Goal: Task Accomplishment & Management: Use online tool/utility

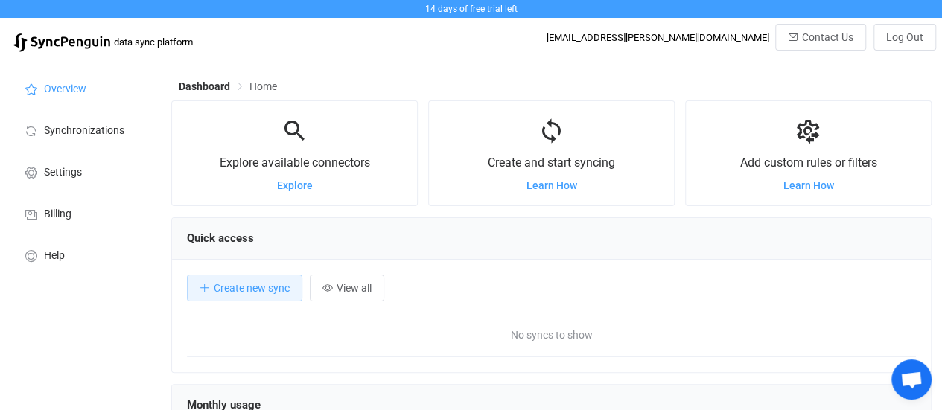
scroll to position [288, 760]
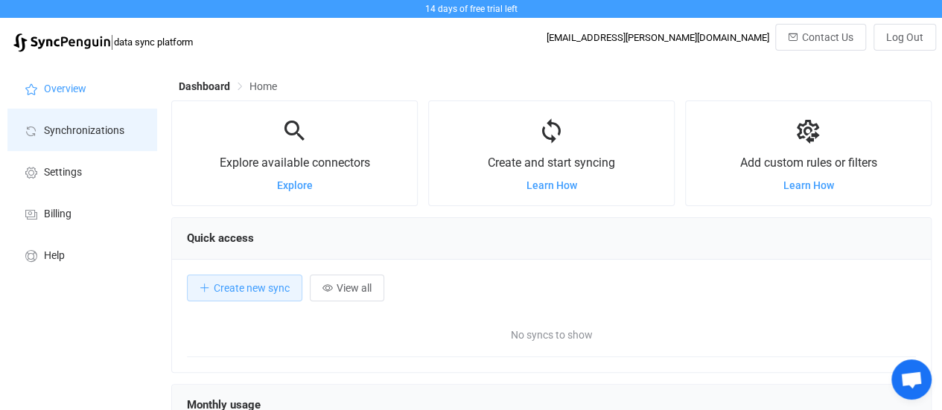
click at [76, 136] on span "Synchronizations" at bounding box center [84, 131] width 80 height 12
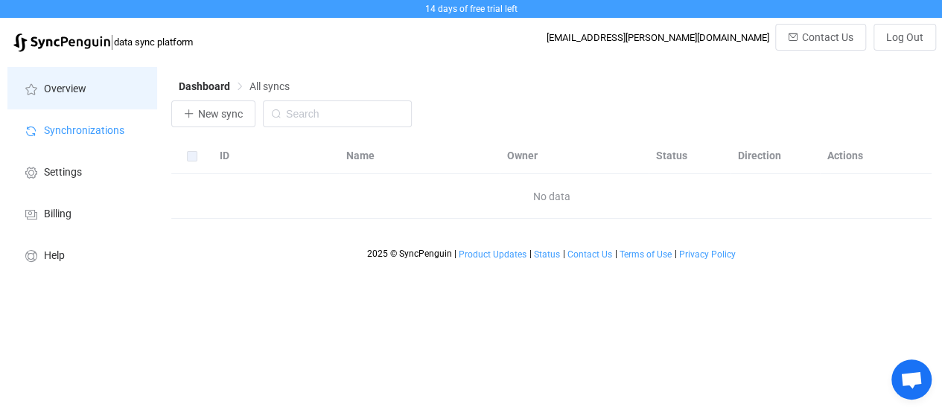
click at [72, 80] on li "Overview" at bounding box center [81, 88] width 149 height 42
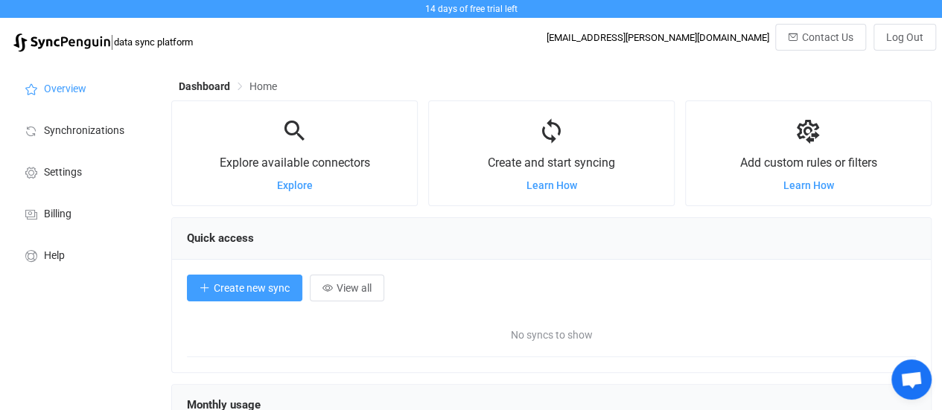
click at [232, 291] on span "Create new sync" at bounding box center [252, 288] width 76 height 12
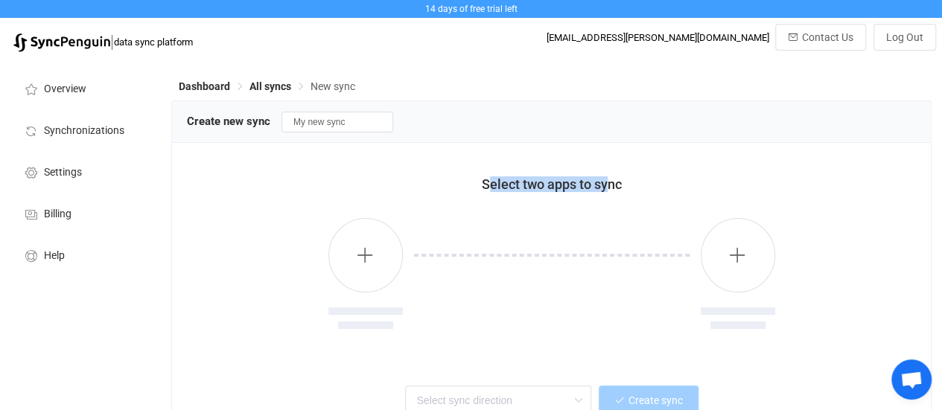
drag, startPoint x: 490, startPoint y: 185, endPoint x: 611, endPoint y: 184, distance: 120.7
click at [611, 184] on span "Select two apps to sync" at bounding box center [552, 185] width 140 height 16
click at [632, 181] on div "Select two apps to sync" at bounding box center [552, 185] width 692 height 16
click at [375, 255] on button "button" at bounding box center [365, 255] width 74 height 74
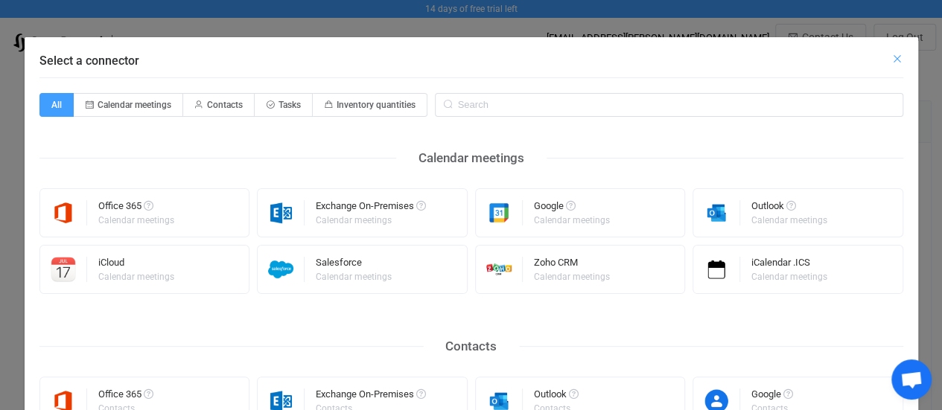
click at [897, 58] on icon "Close" at bounding box center [897, 59] width 12 height 12
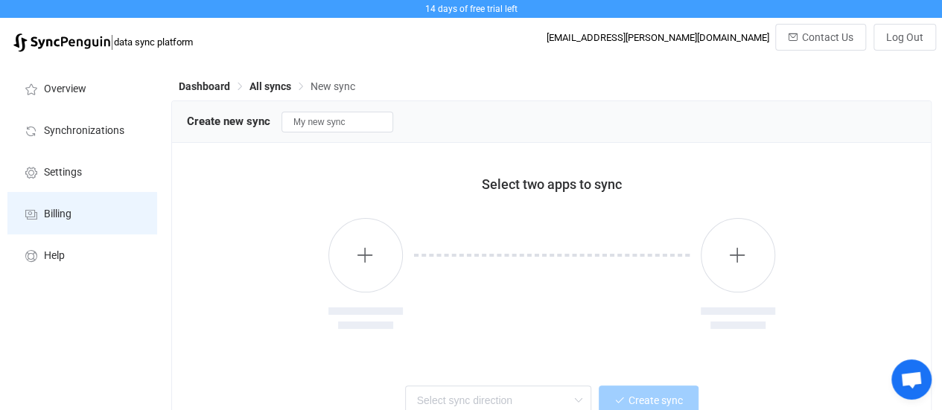
click at [62, 212] on span "Billing" at bounding box center [58, 215] width 28 height 12
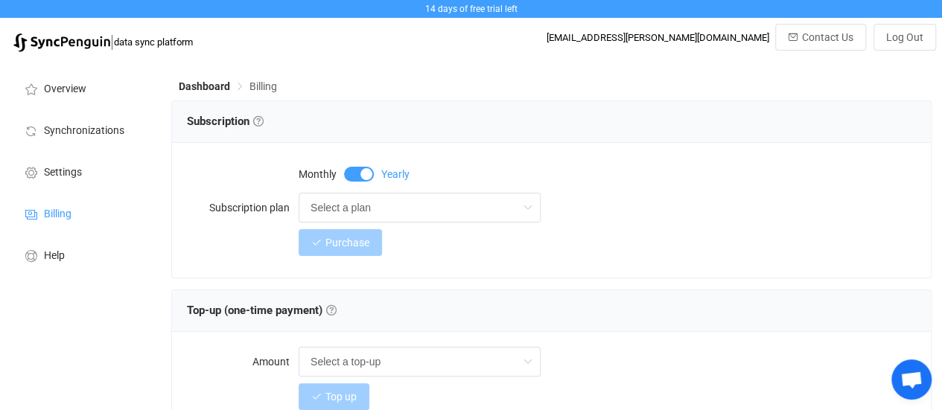
click at [352, 177] on span at bounding box center [359, 174] width 30 height 15
click at [79, 93] on span "Overview" at bounding box center [65, 89] width 42 height 12
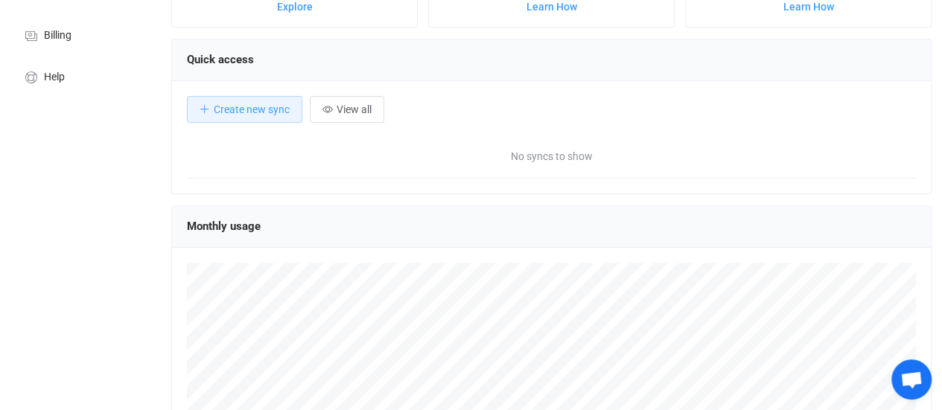
scroll to position [149, 0]
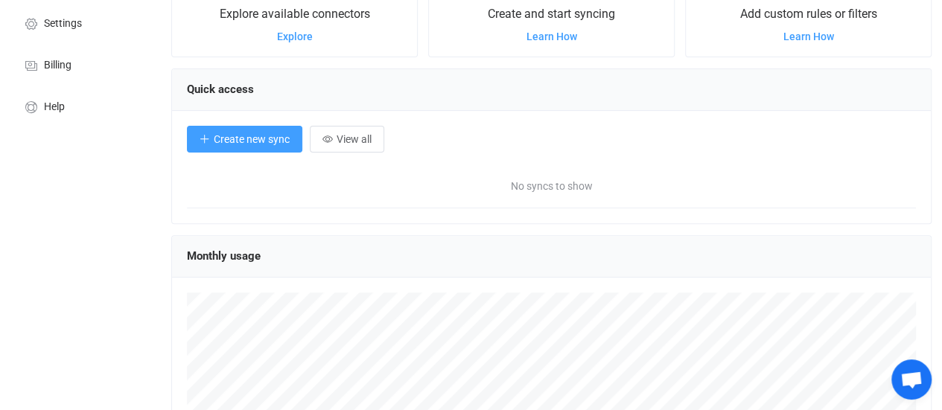
click at [228, 142] on span "Create new sync" at bounding box center [252, 139] width 76 height 12
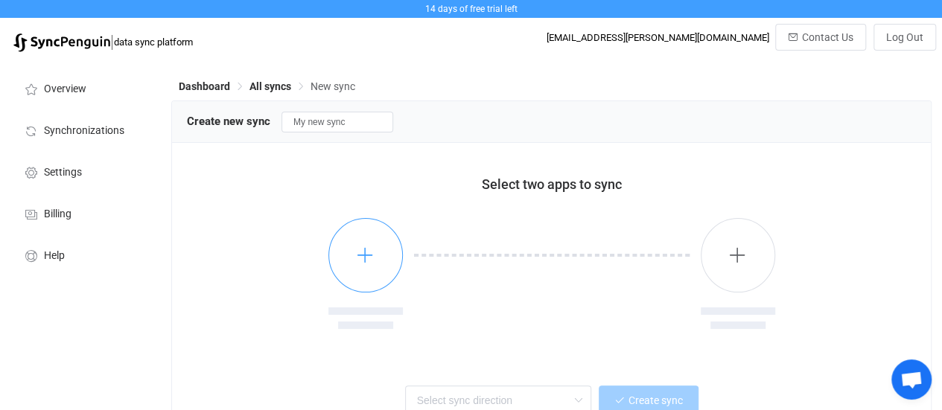
click at [359, 267] on button "button" at bounding box center [365, 255] width 74 height 74
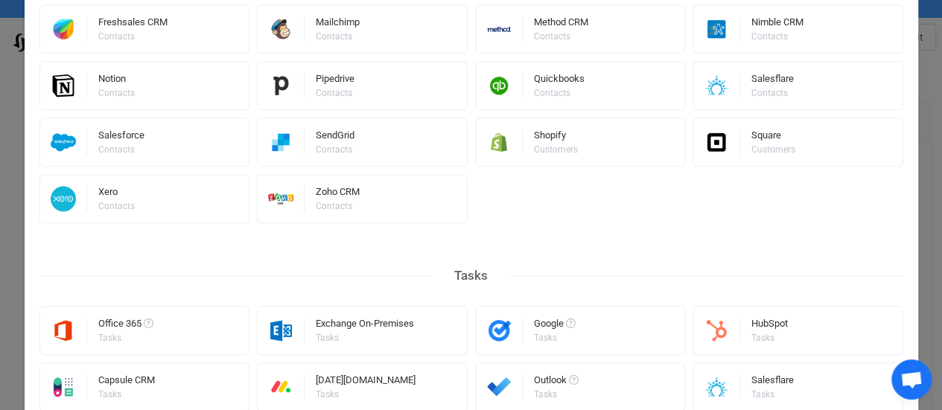
scroll to position [596, 0]
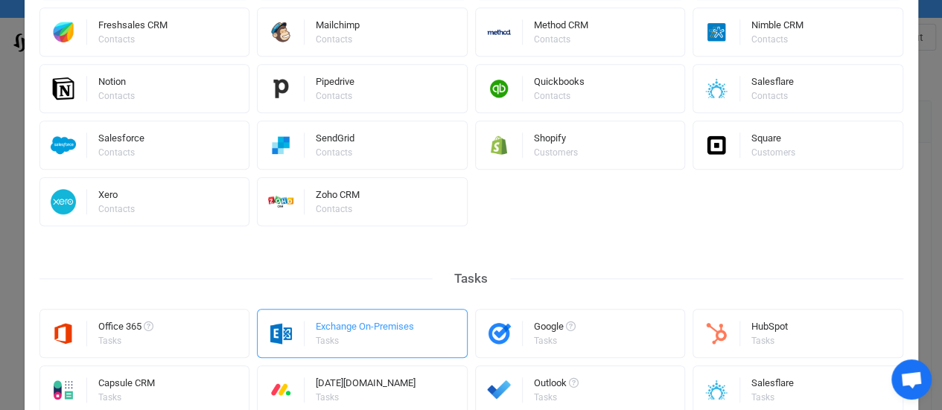
click at [339, 328] on div "Exchange On-Premises" at bounding box center [365, 329] width 98 height 15
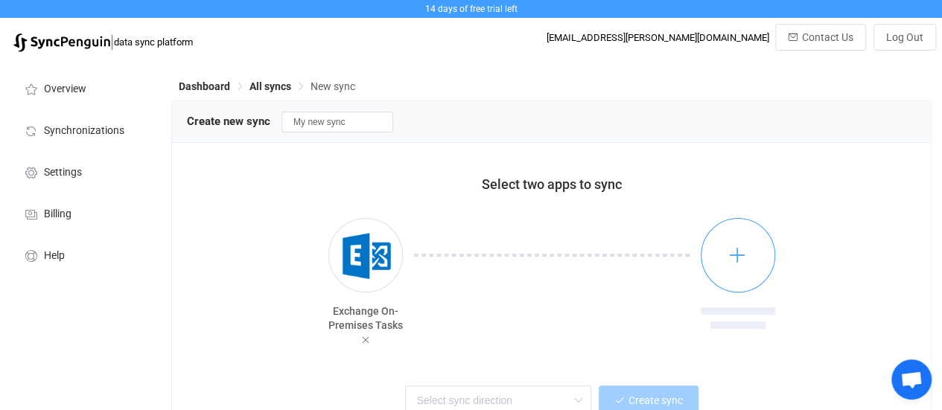
click at [738, 260] on icon "button" at bounding box center [737, 255] width 19 height 19
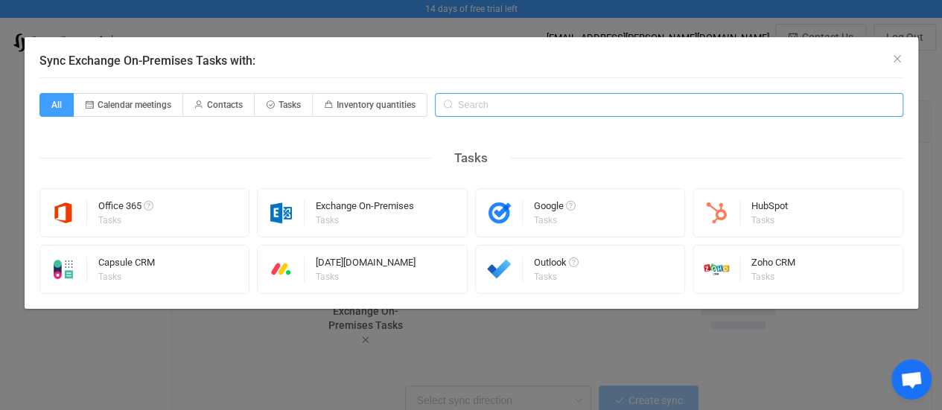
click at [484, 106] on input "Sync Exchange On-Premises Tasks with:" at bounding box center [669, 105] width 468 height 24
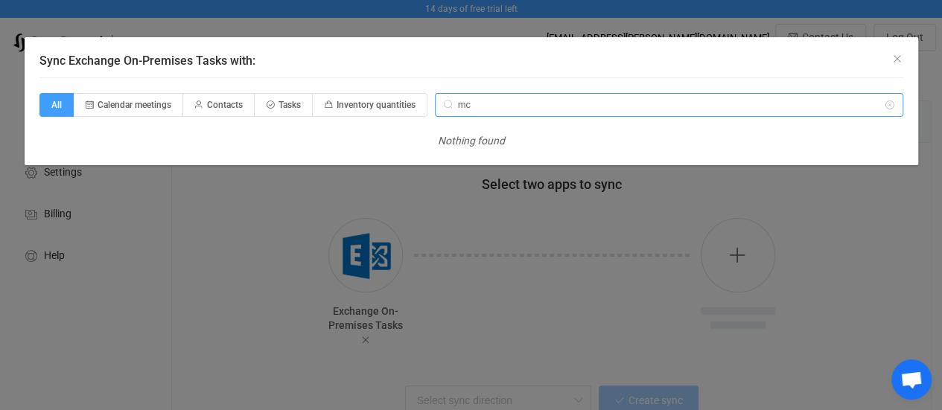
type input "m"
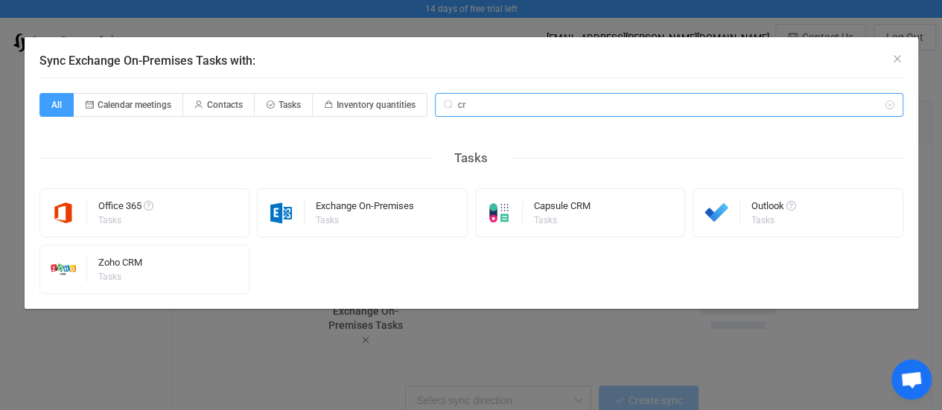
type input "c"
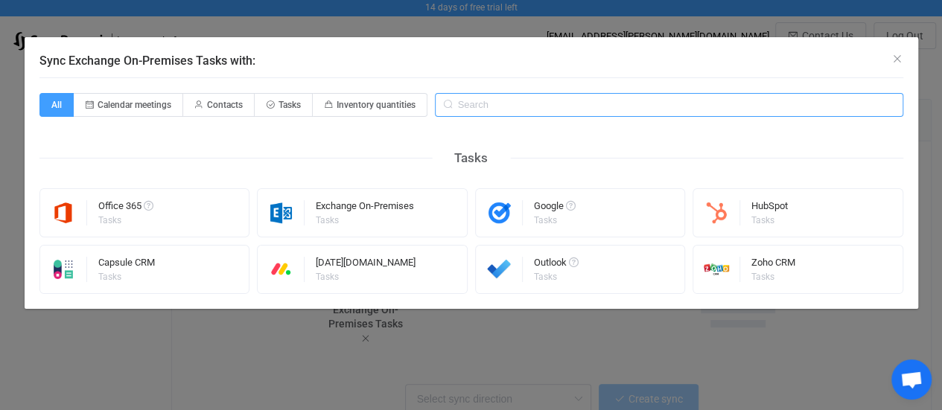
scroll to position [0, 0]
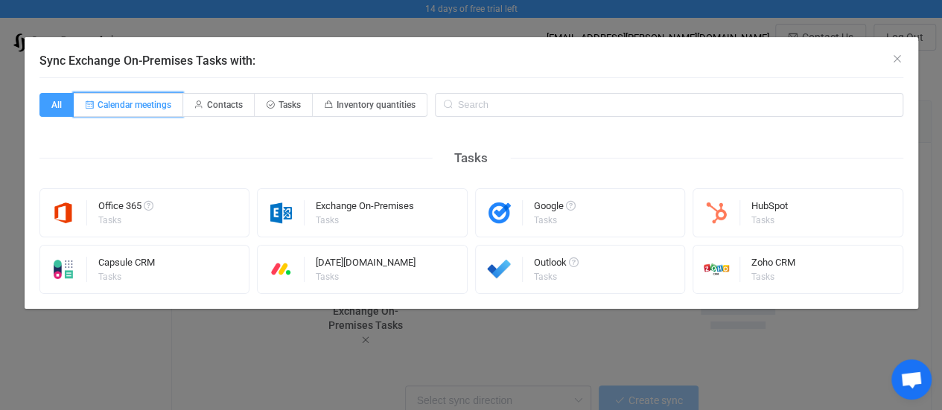
click at [119, 104] on span "Calendar meetings" at bounding box center [135, 105] width 74 height 10
click at [87, 104] on input "Calendar meetings" at bounding box center [82, 100] width 10 height 10
radio input "true"
radio input "false"
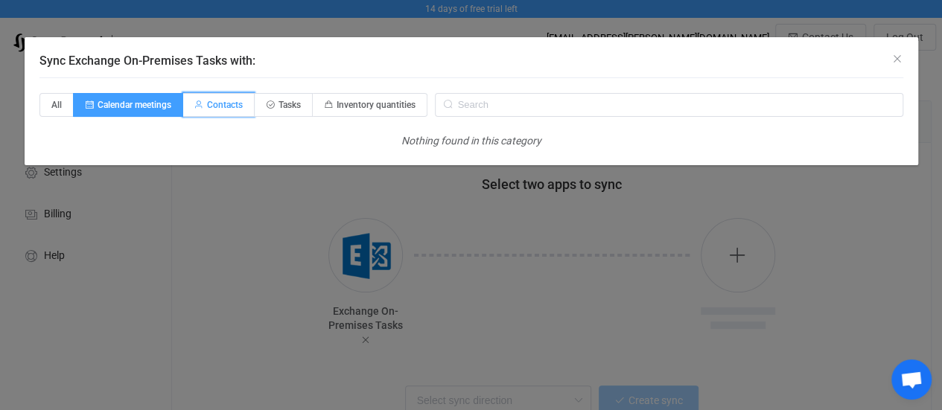
click at [223, 102] on span "Contacts" at bounding box center [225, 105] width 36 height 10
click at [197, 102] on input "Contacts" at bounding box center [192, 100] width 10 height 10
radio input "true"
radio input "false"
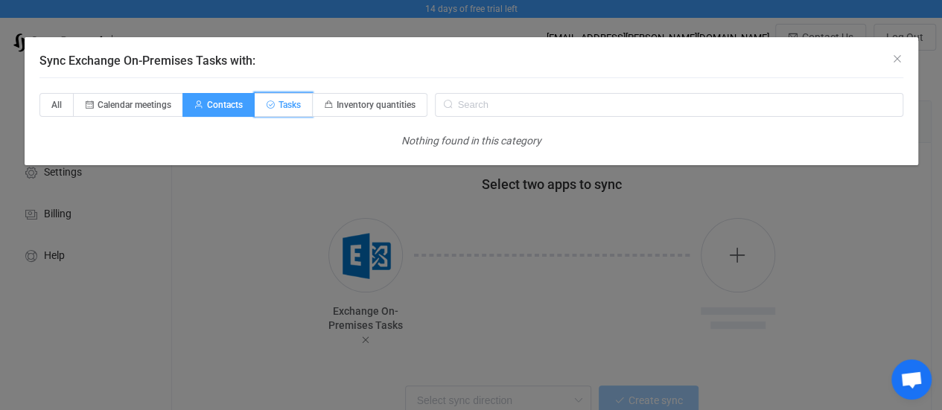
click at [275, 101] on span "Tasks" at bounding box center [284, 105] width 58 height 24
click at [268, 101] on input "Tasks" at bounding box center [263, 100] width 10 height 10
radio input "true"
radio input "false"
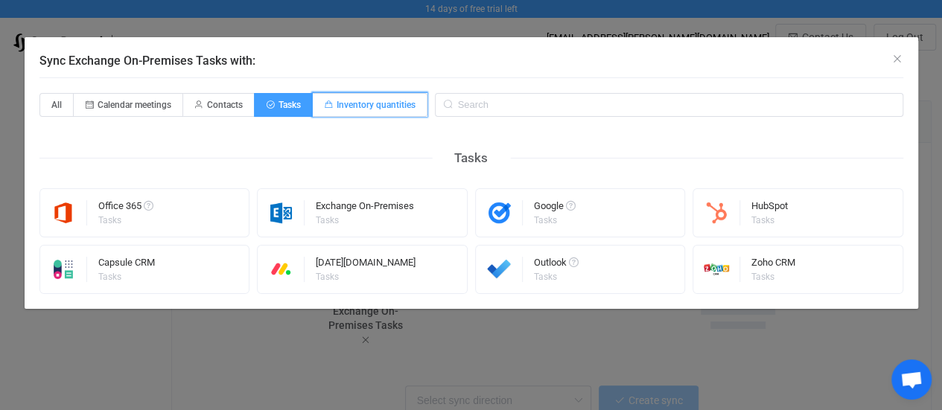
click at [382, 109] on span "Inventory quantities" at bounding box center [376, 105] width 79 height 10
click at [326, 105] on input "Inventory quantities" at bounding box center [322, 100] width 10 height 10
radio input "true"
radio input "false"
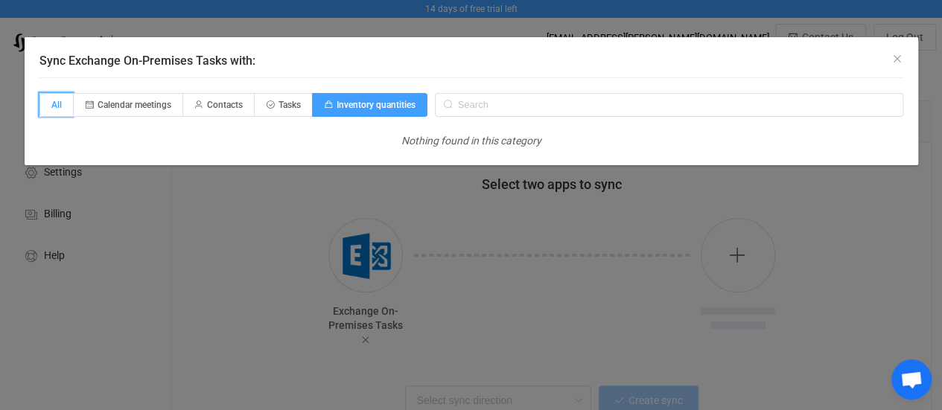
click at [41, 98] on span "All" at bounding box center [56, 105] width 34 height 24
click at [43, 98] on input "All" at bounding box center [48, 100] width 10 height 10
radio input "true"
radio input "false"
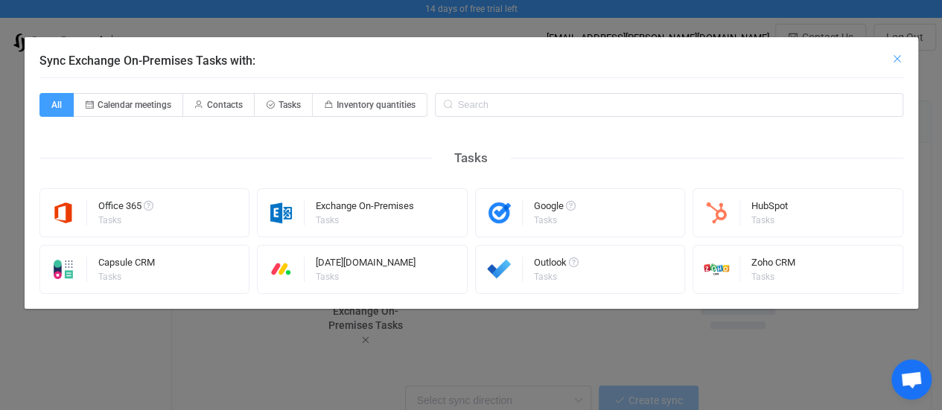
click at [893, 54] on icon "Close" at bounding box center [897, 59] width 12 height 12
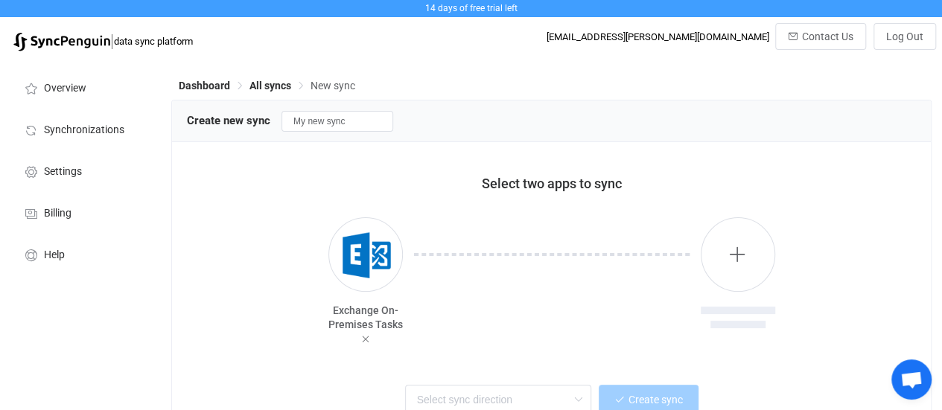
scroll to position [89, 0]
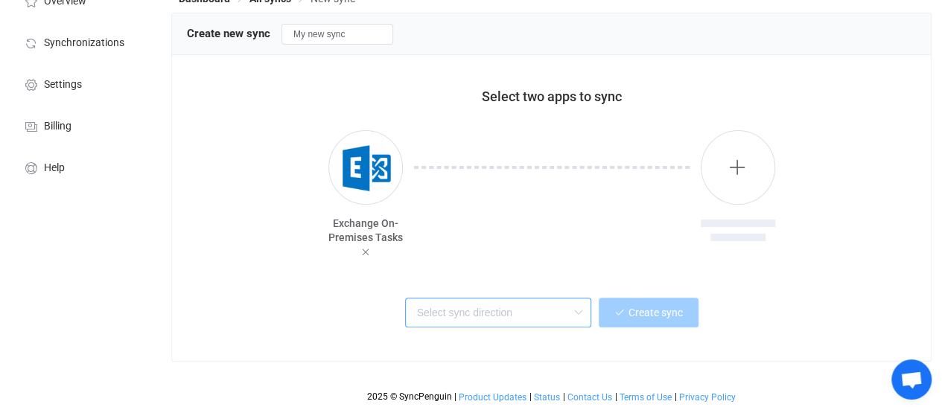
click at [561, 302] on input "text" at bounding box center [498, 313] width 186 height 30
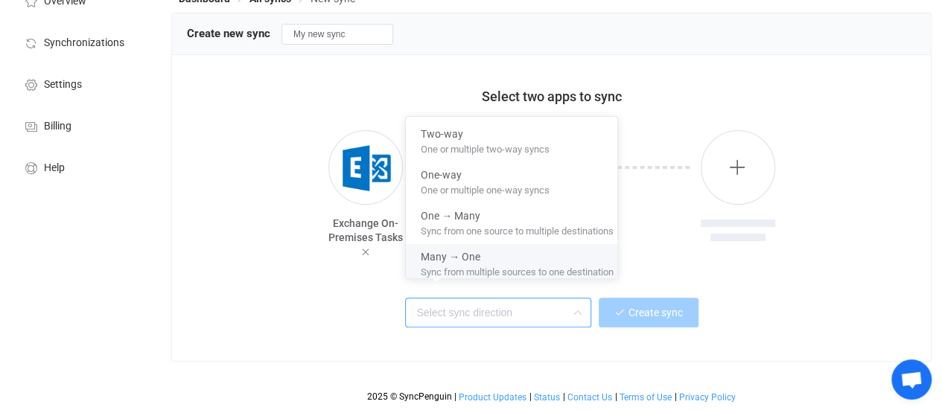
click at [307, 296] on div "Create sync" at bounding box center [552, 311] width 692 height 34
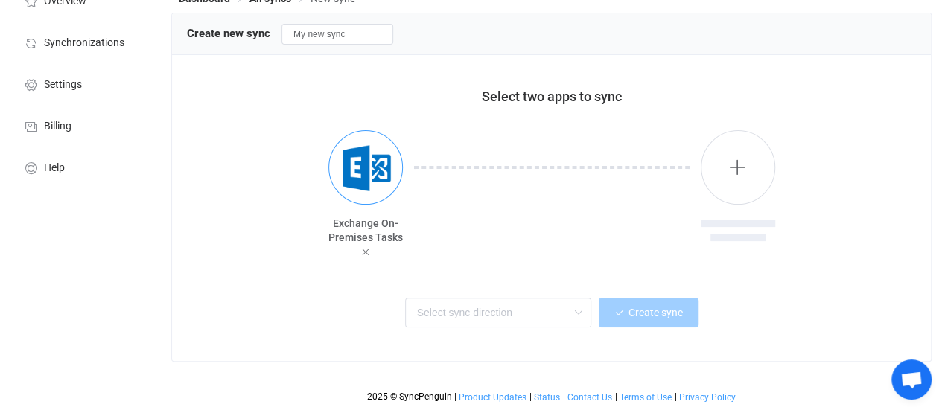
click at [349, 160] on img "button" at bounding box center [366, 168] width 56 height 56
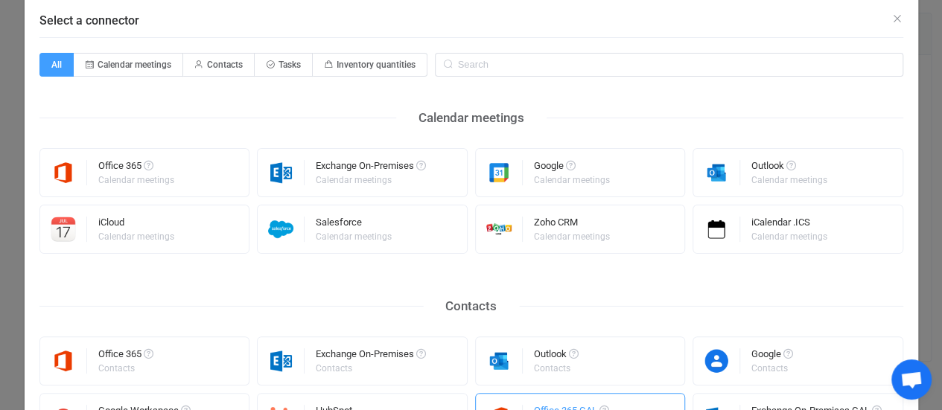
scroll to position [0, 0]
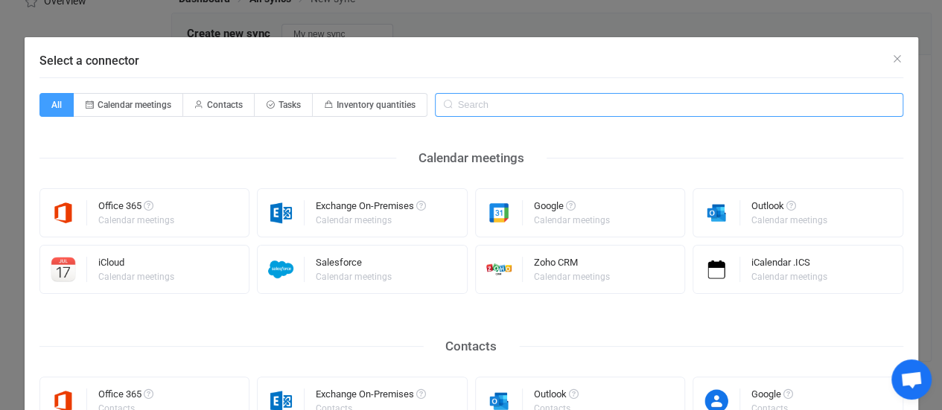
click at [569, 103] on input "Select a connector" at bounding box center [669, 105] width 468 height 24
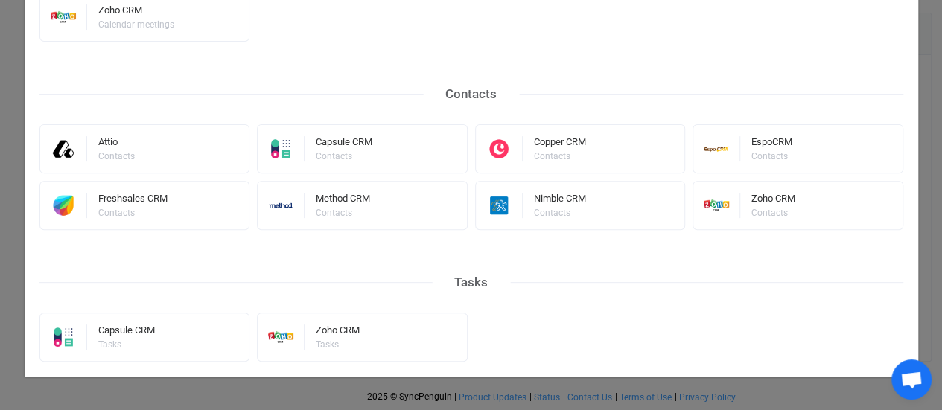
scroll to position [200, 0]
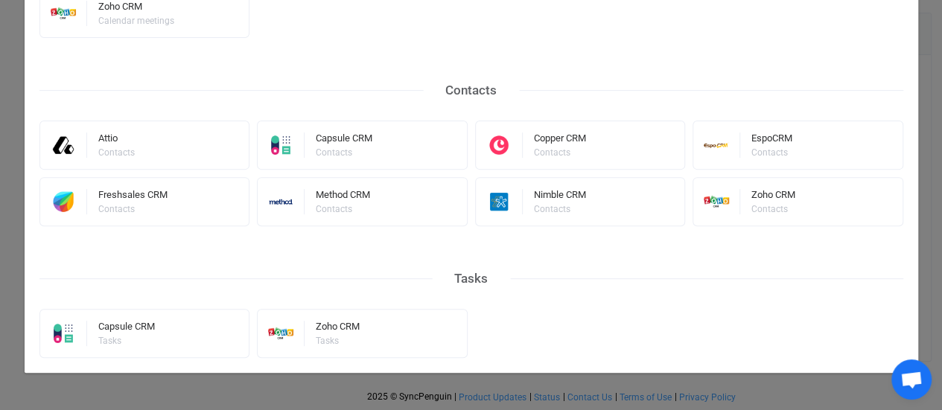
type input "crm"
click at [470, 280] on div "Tasks" at bounding box center [471, 278] width 78 height 23
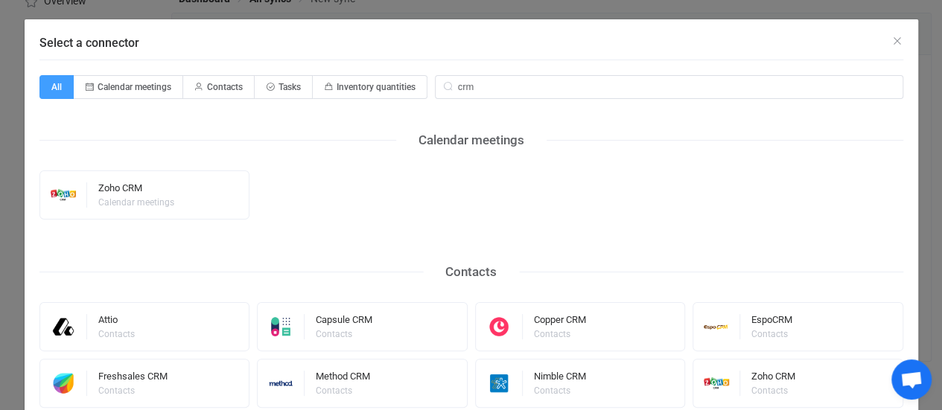
scroll to position [0, 0]
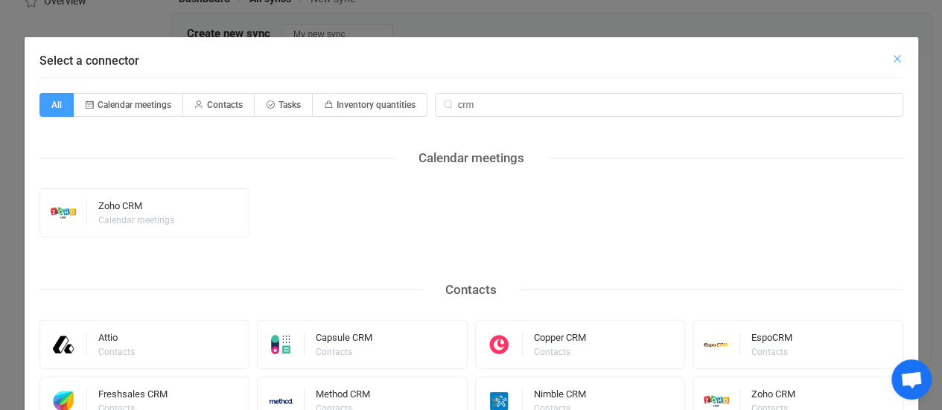
click at [891, 57] on icon "Close" at bounding box center [897, 59] width 12 height 12
